Goal: Task Accomplishment & Management: Use online tool/utility

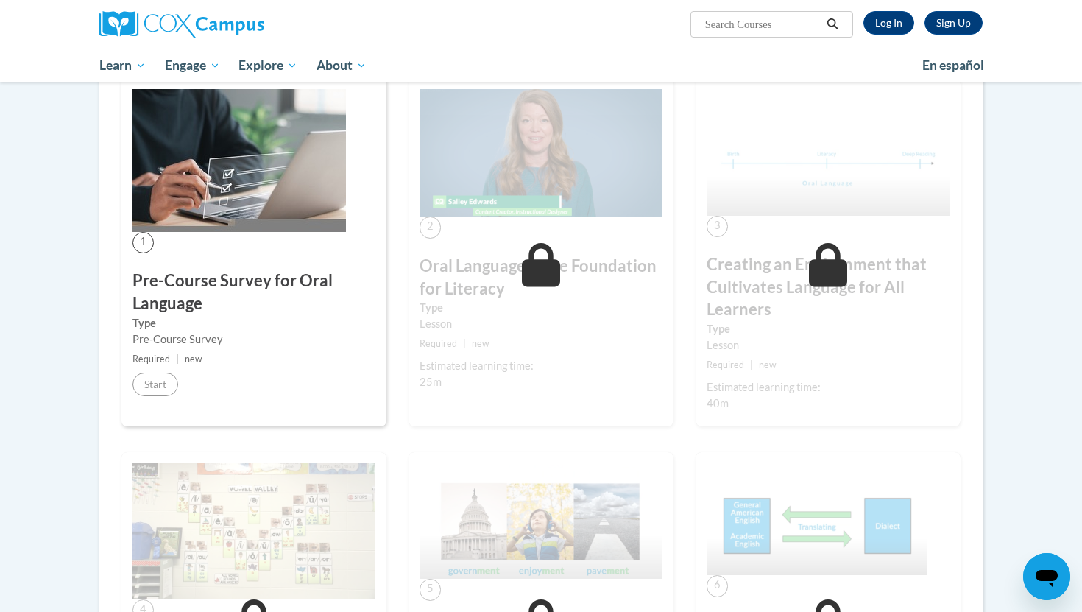
scroll to position [233, 0]
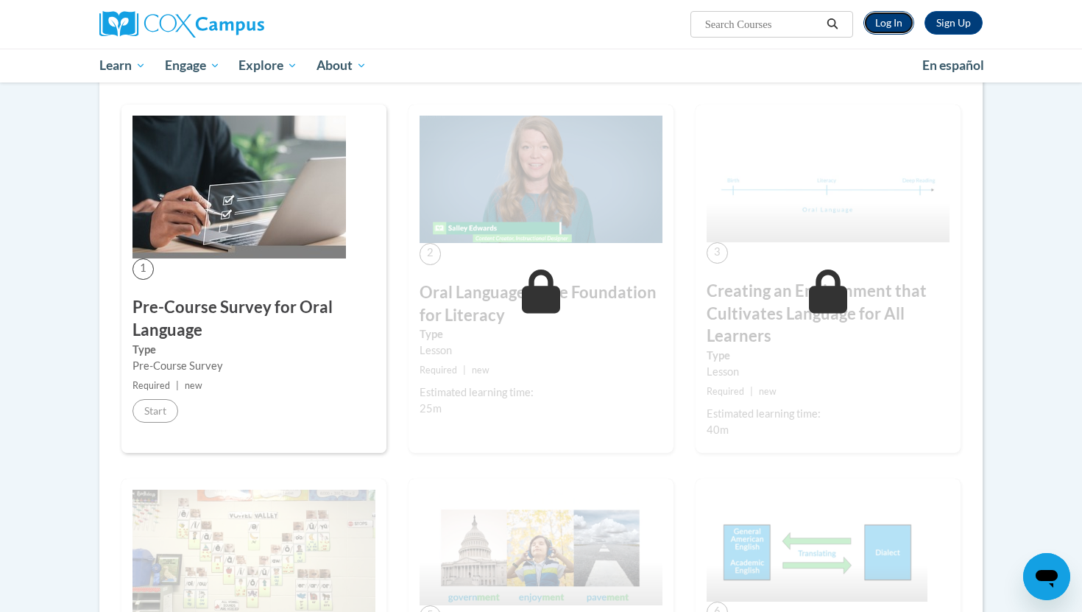
click at [887, 24] on link "Log In" at bounding box center [888, 23] width 51 height 24
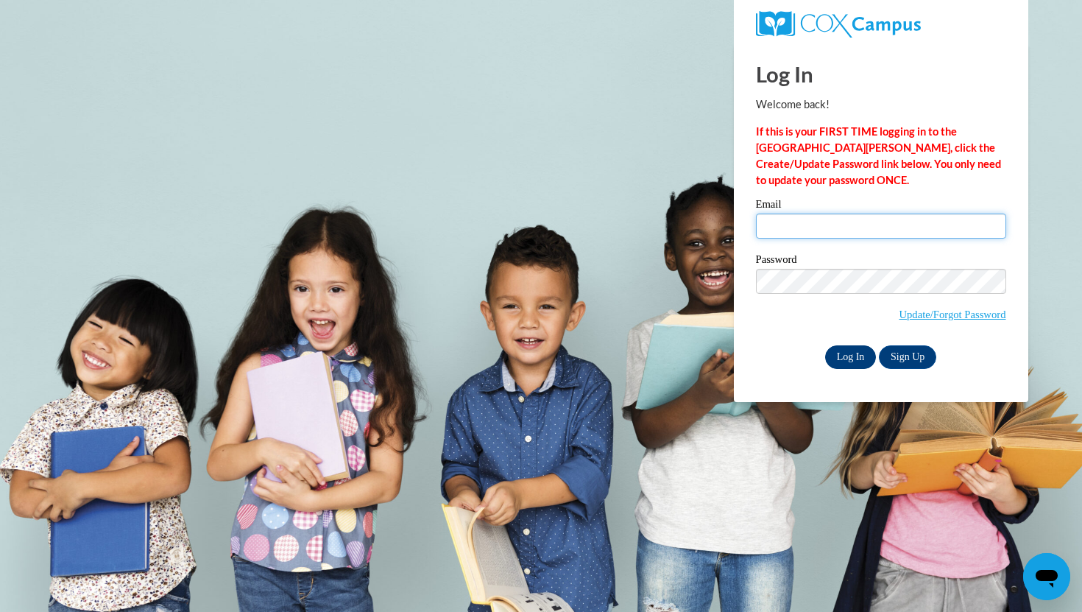
type input "920153498@student.ccga.edu"
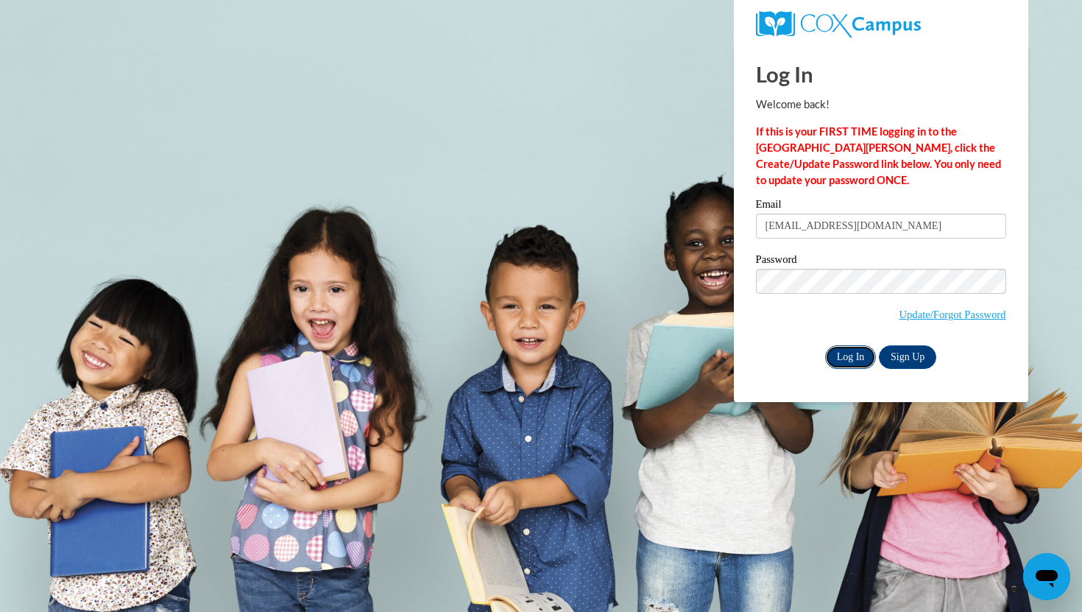
click at [858, 358] on input "Log In" at bounding box center [851, 357] width 52 height 24
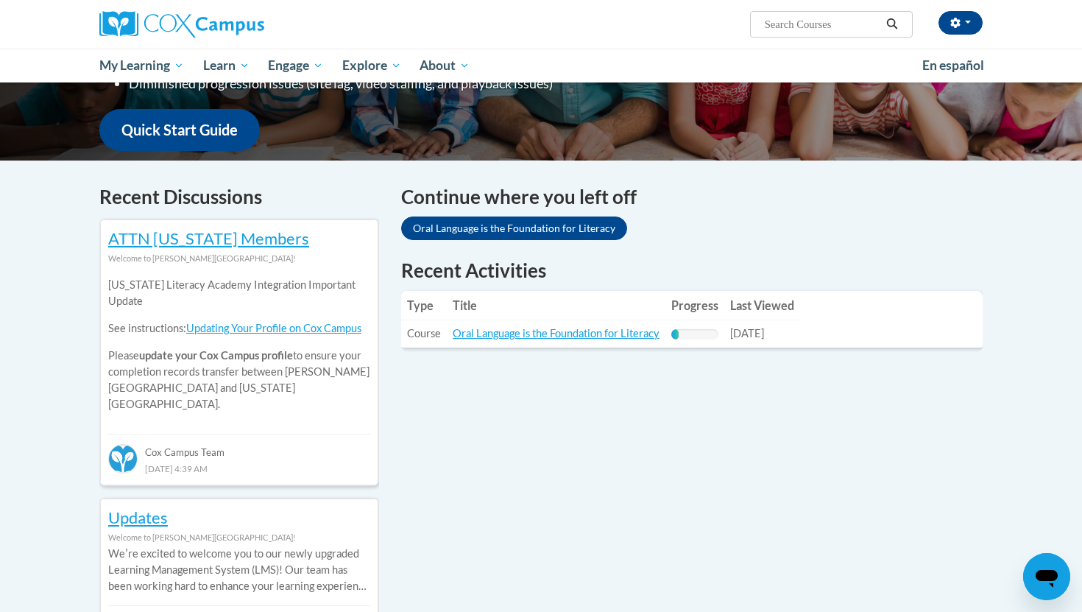
scroll to position [369, 0]
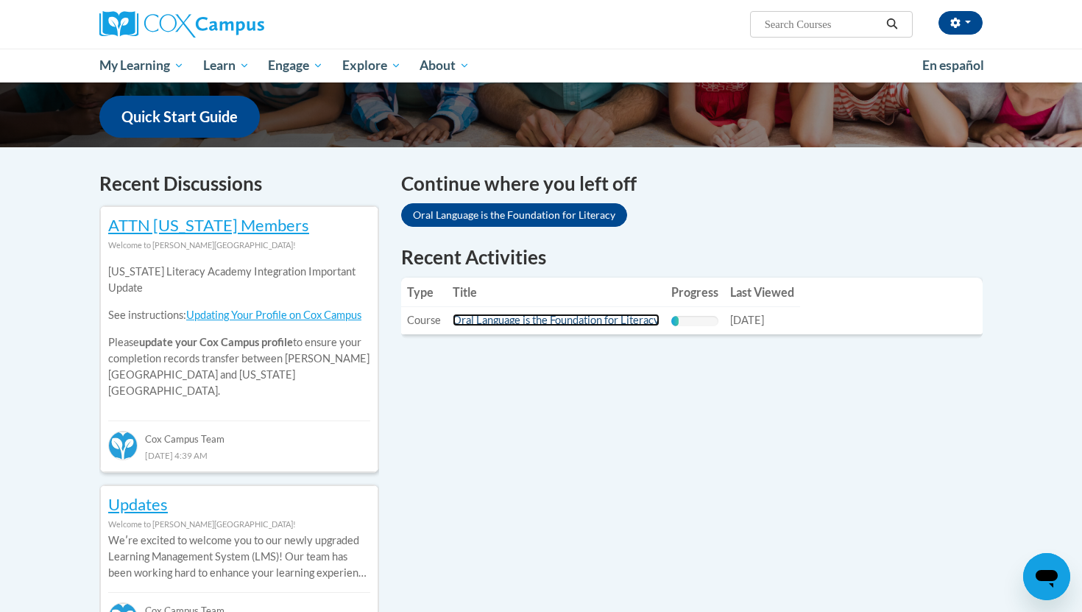
click at [559, 319] on link "Oral Language is the Foundation for Literacy" at bounding box center [556, 319] width 207 height 13
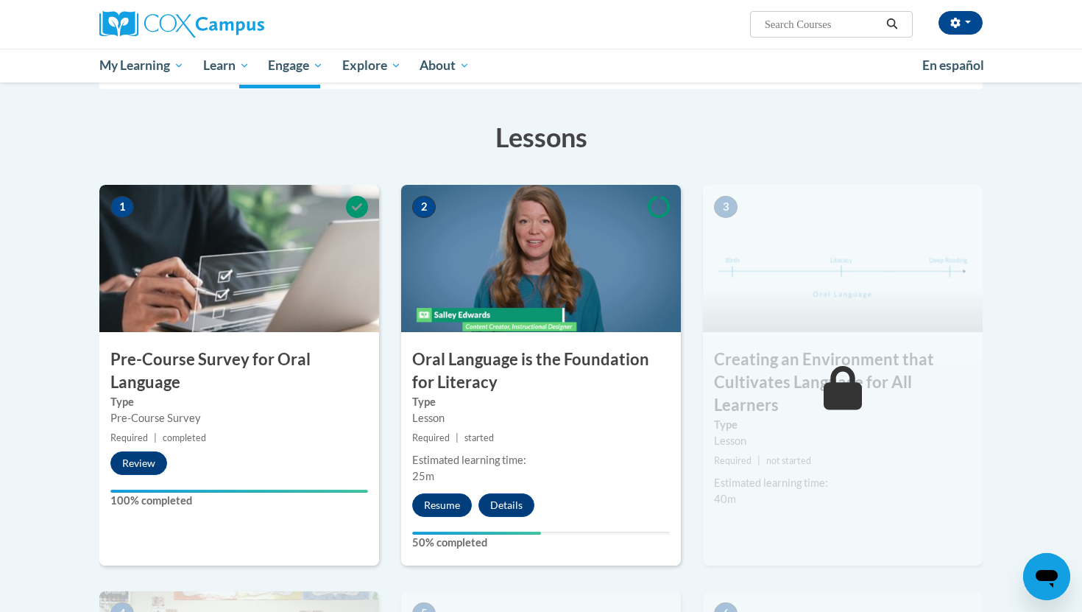
scroll to position [221, 0]
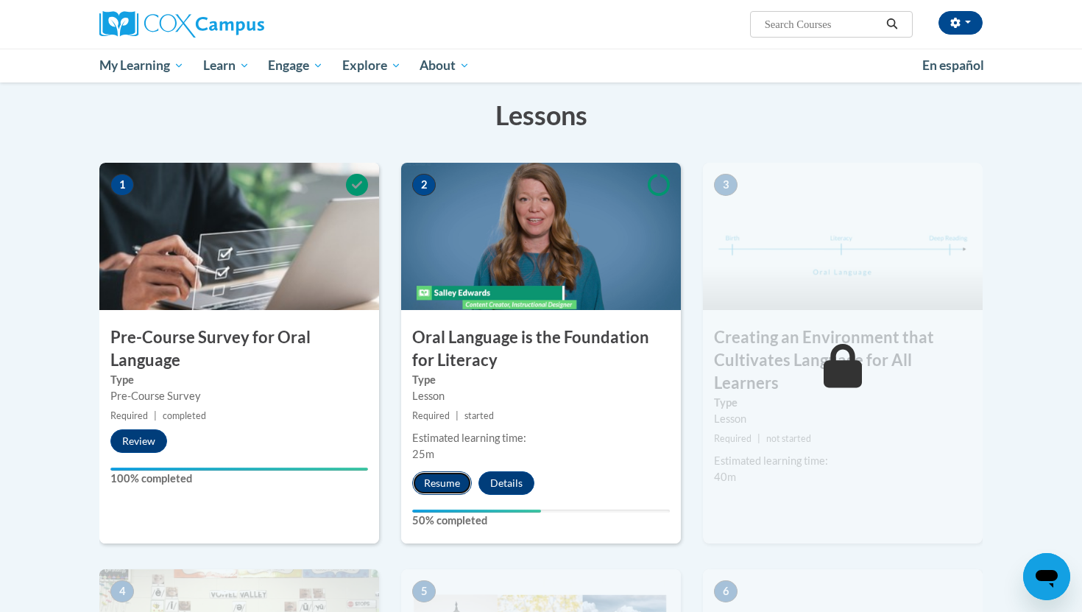
click at [449, 478] on button "Resume" at bounding box center [442, 483] width 60 height 24
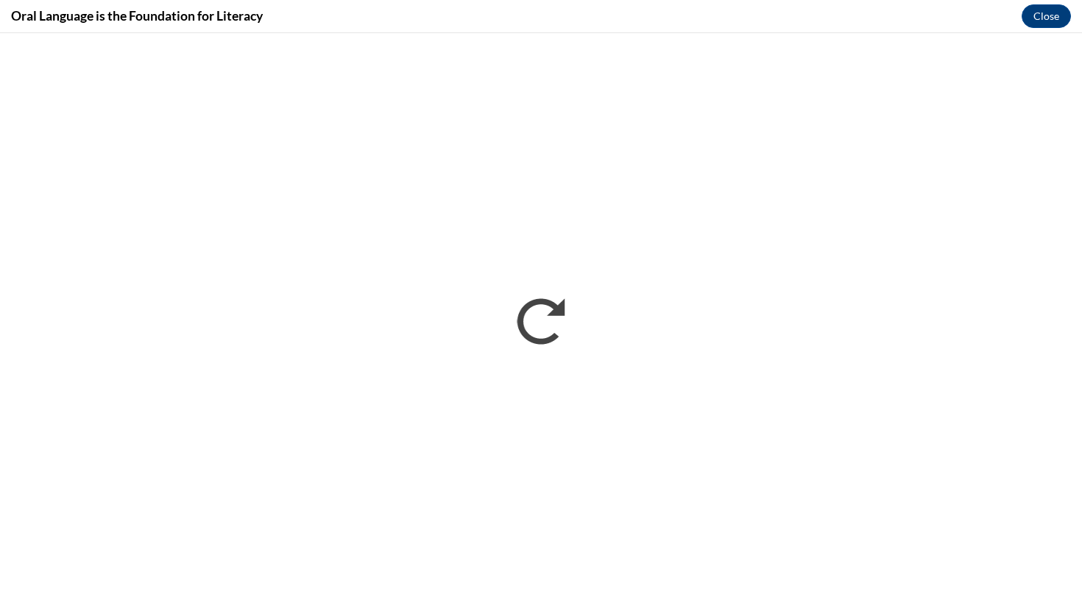
scroll to position [0, 0]
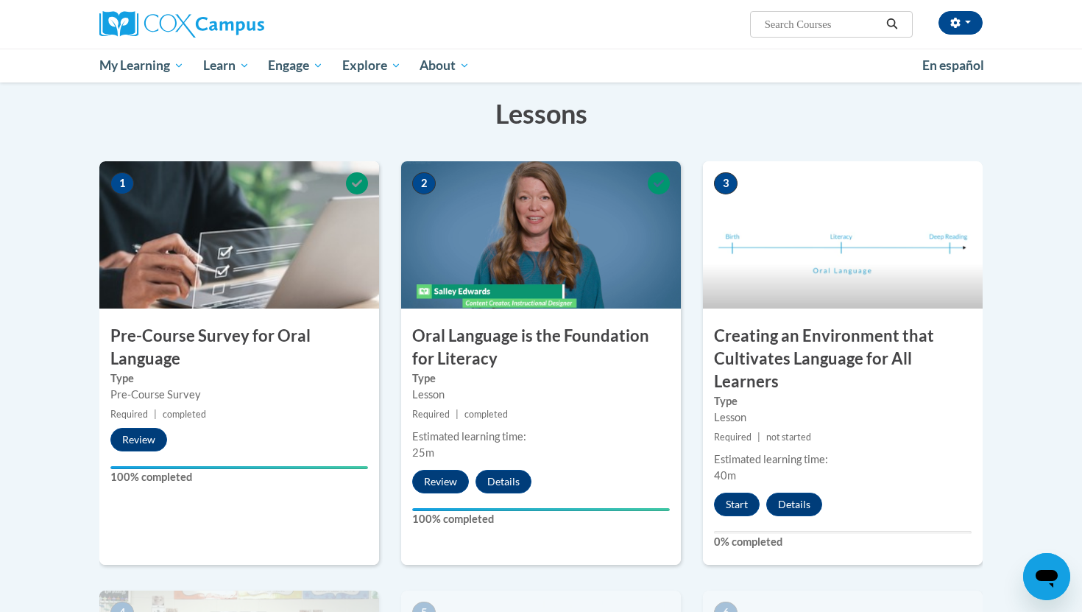
scroll to position [233, 0]
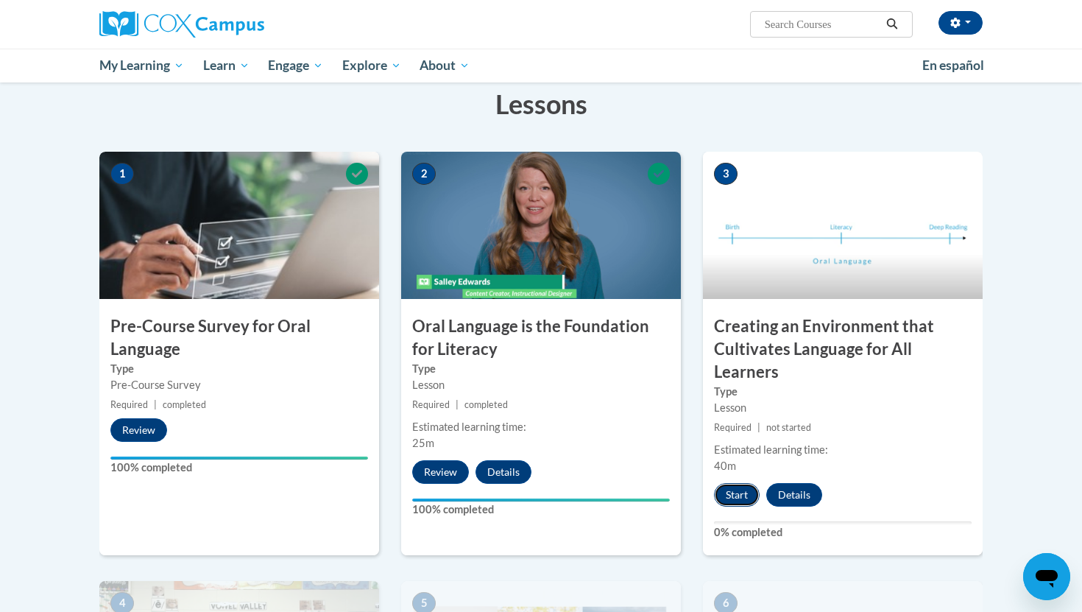
click at [729, 493] on button "Start" at bounding box center [737, 495] width 46 height 24
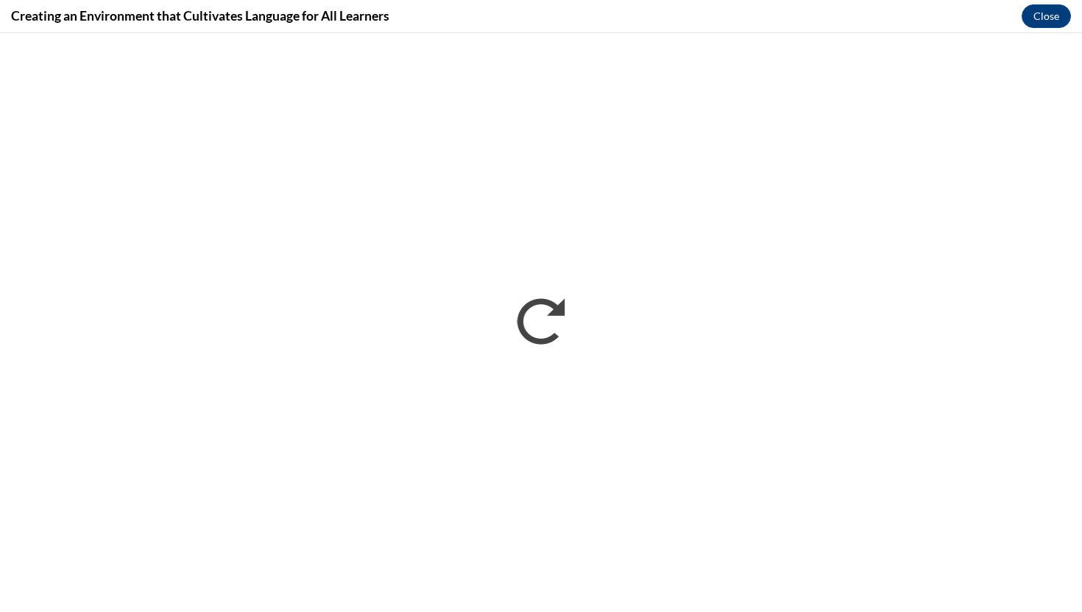
scroll to position [0, 0]
